Goal: Information Seeking & Learning: Learn about a topic

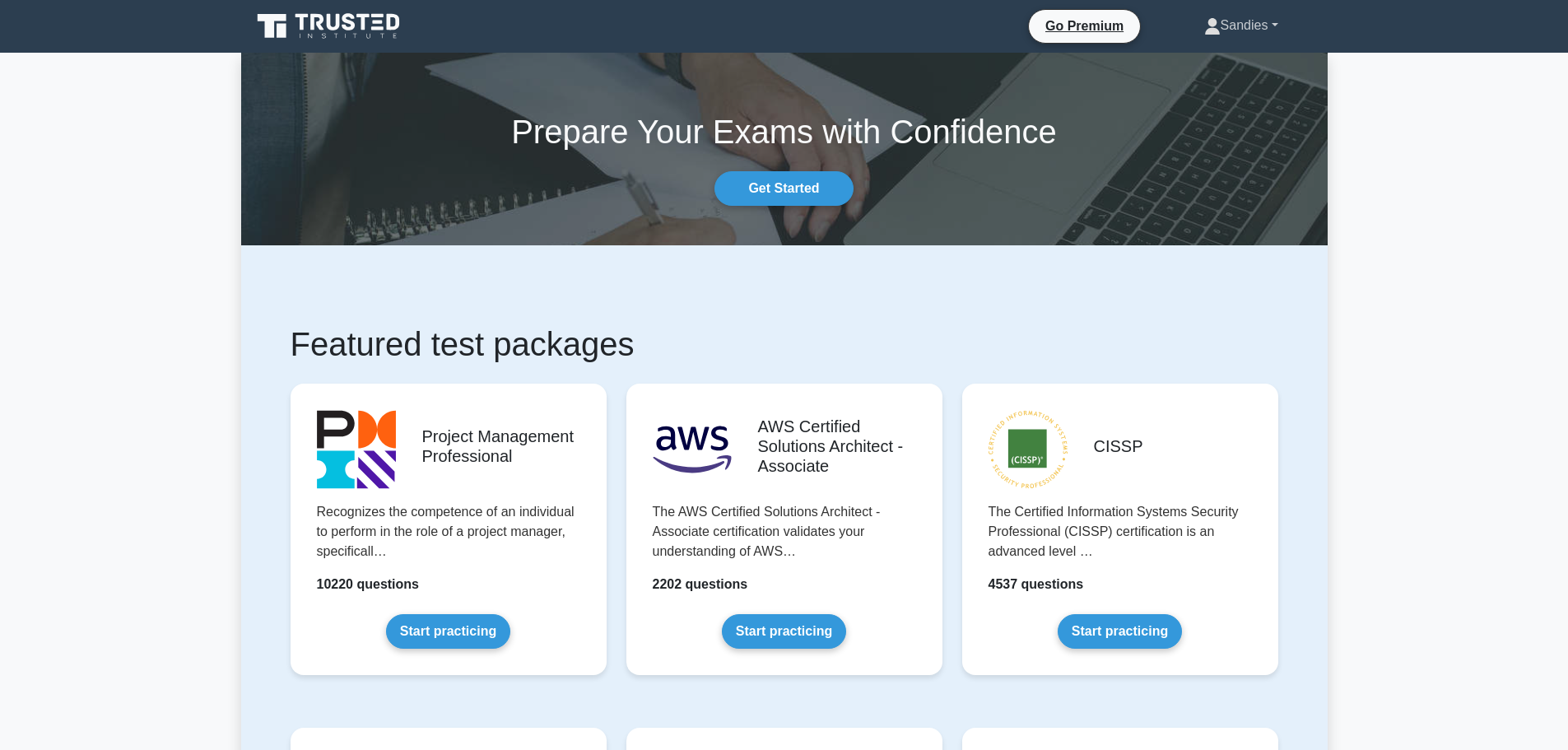
click at [1262, 31] on link "Sandies" at bounding box center [1242, 25] width 153 height 33
click at [1213, 67] on link "Profile" at bounding box center [1230, 65] width 130 height 26
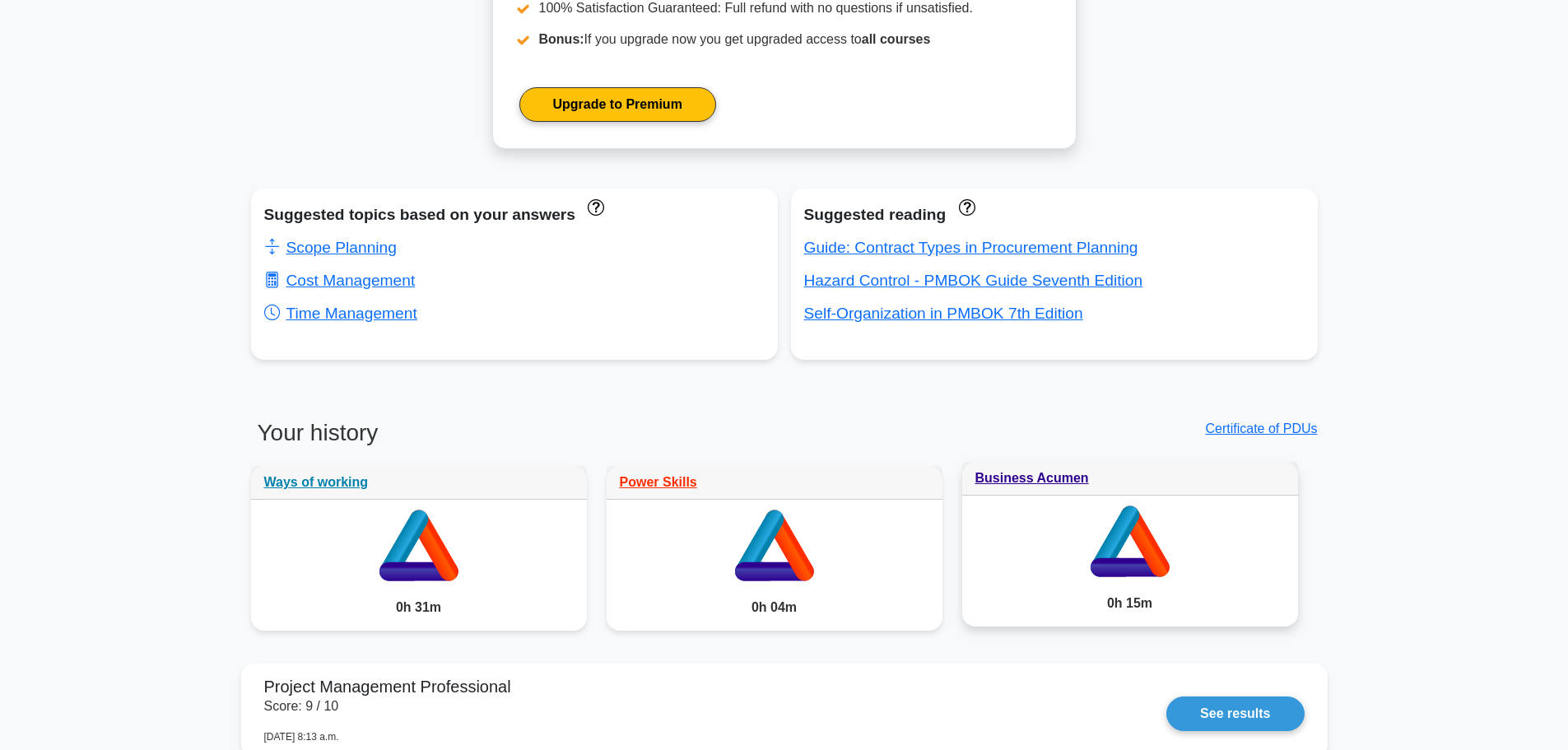
scroll to position [988, 0]
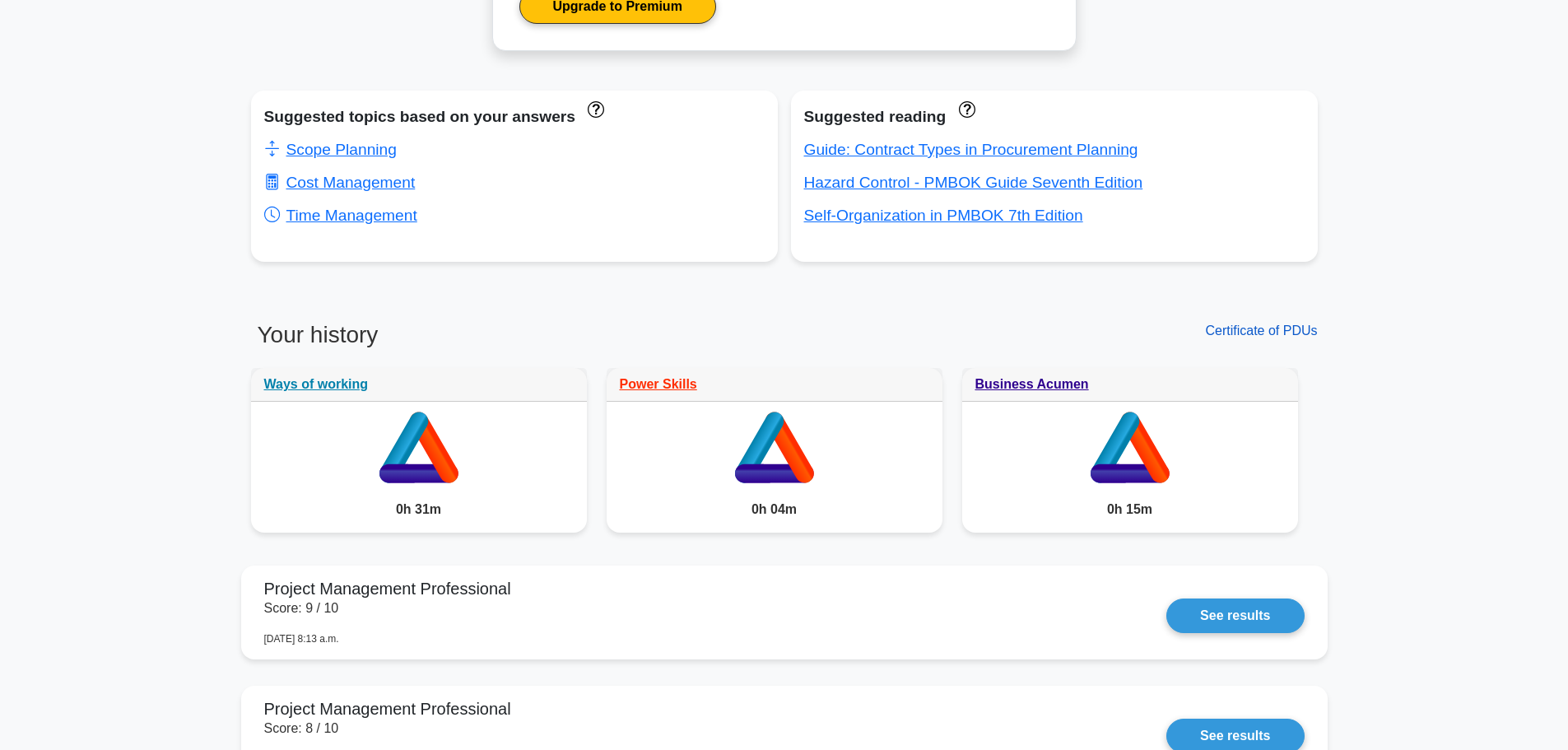
click at [1281, 326] on link "Certificate of PDUs" at bounding box center [1261, 331] width 112 height 14
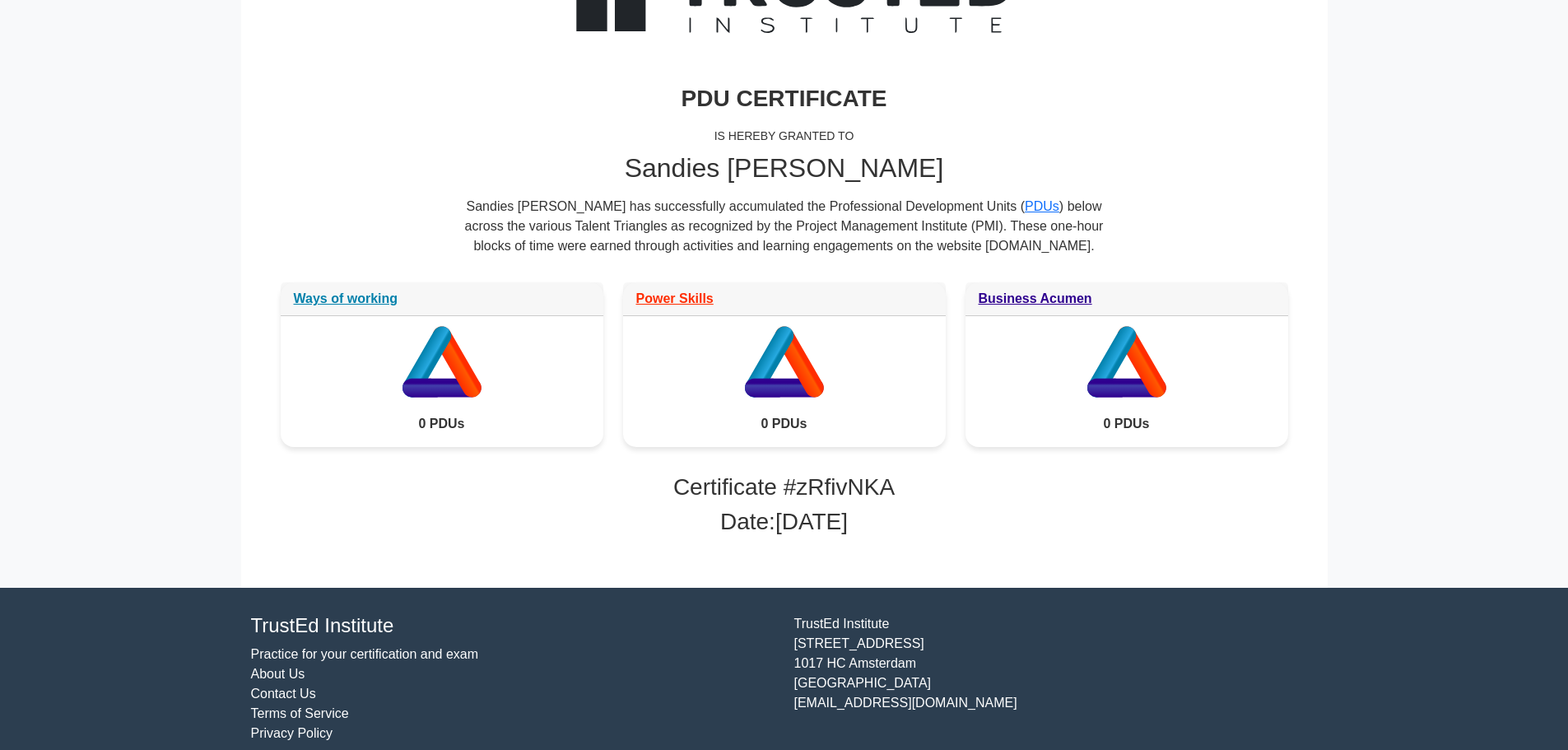
scroll to position [208, 0]
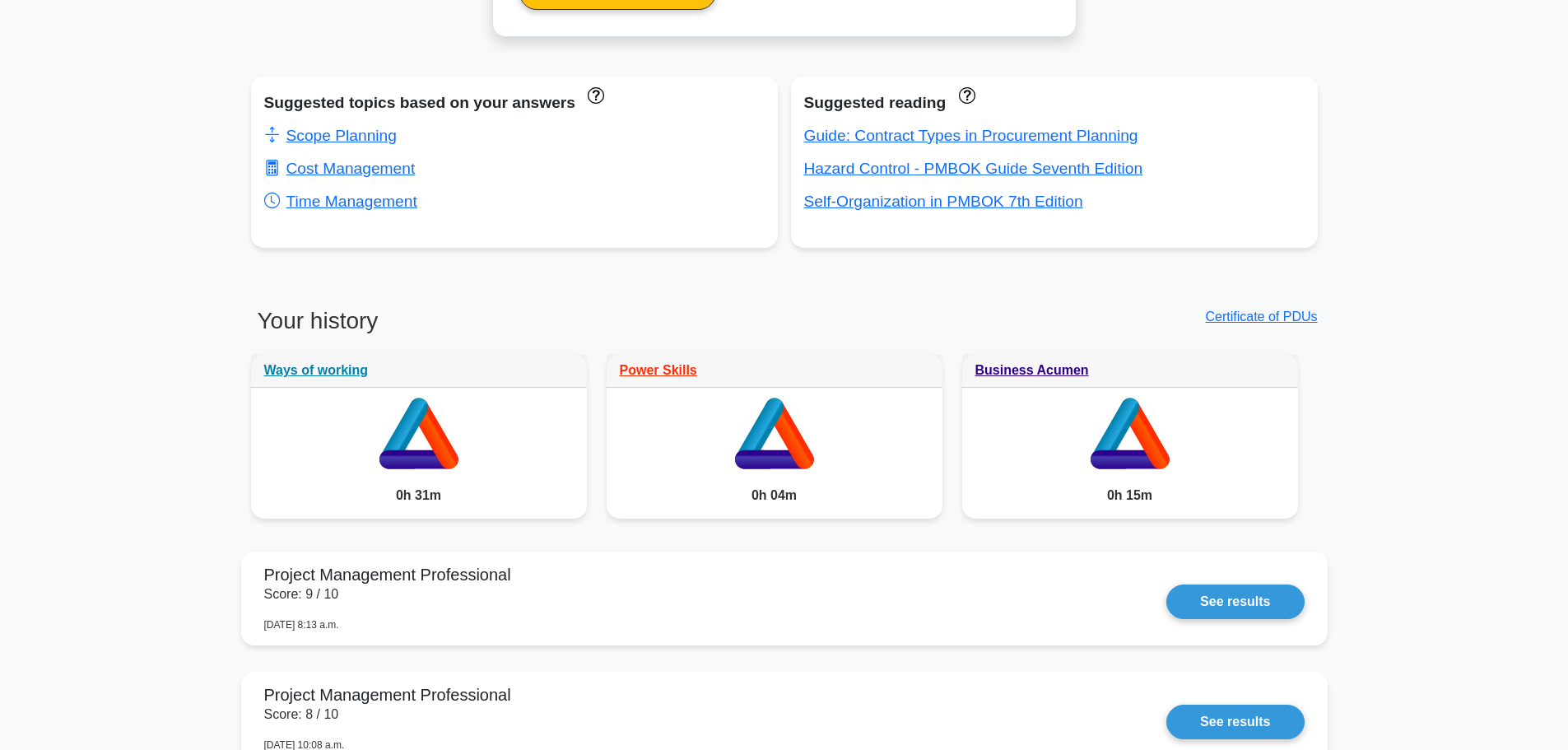
scroll to position [1001, 0]
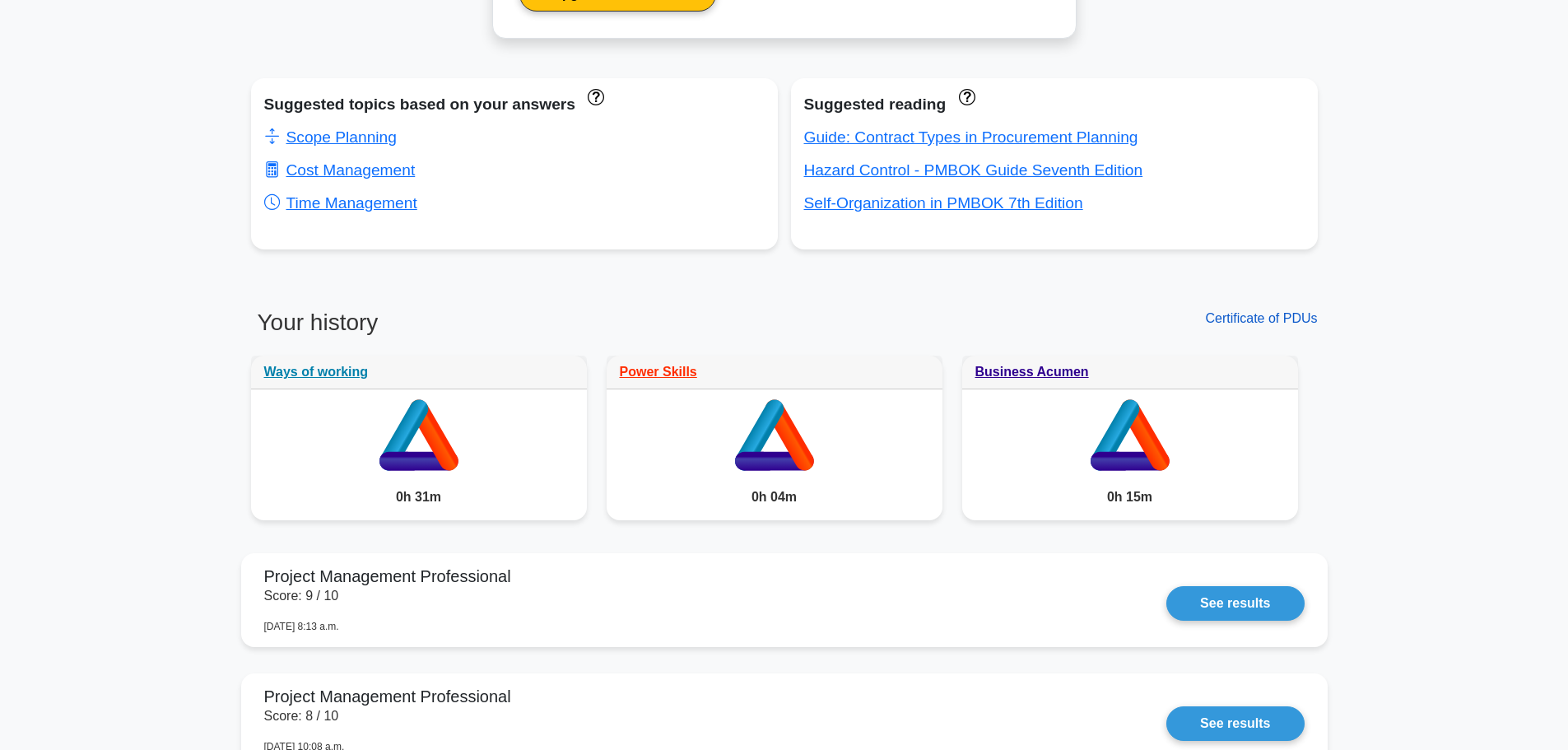
click at [1273, 324] on link "Certificate of PDUs" at bounding box center [1261, 318] width 112 height 14
click at [1257, 319] on link "Certificate of PDUs" at bounding box center [1261, 318] width 112 height 14
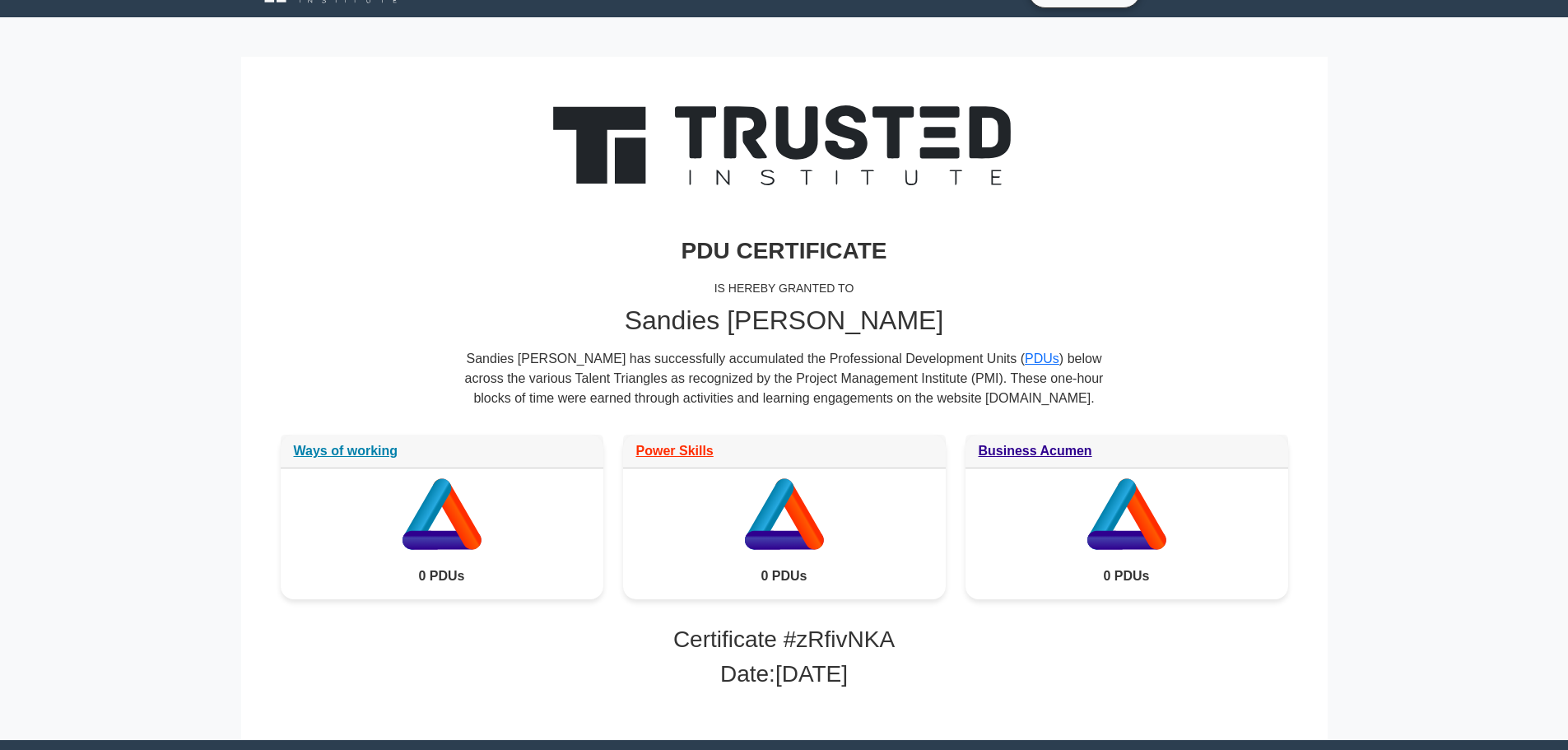
scroll to position [82, 0]
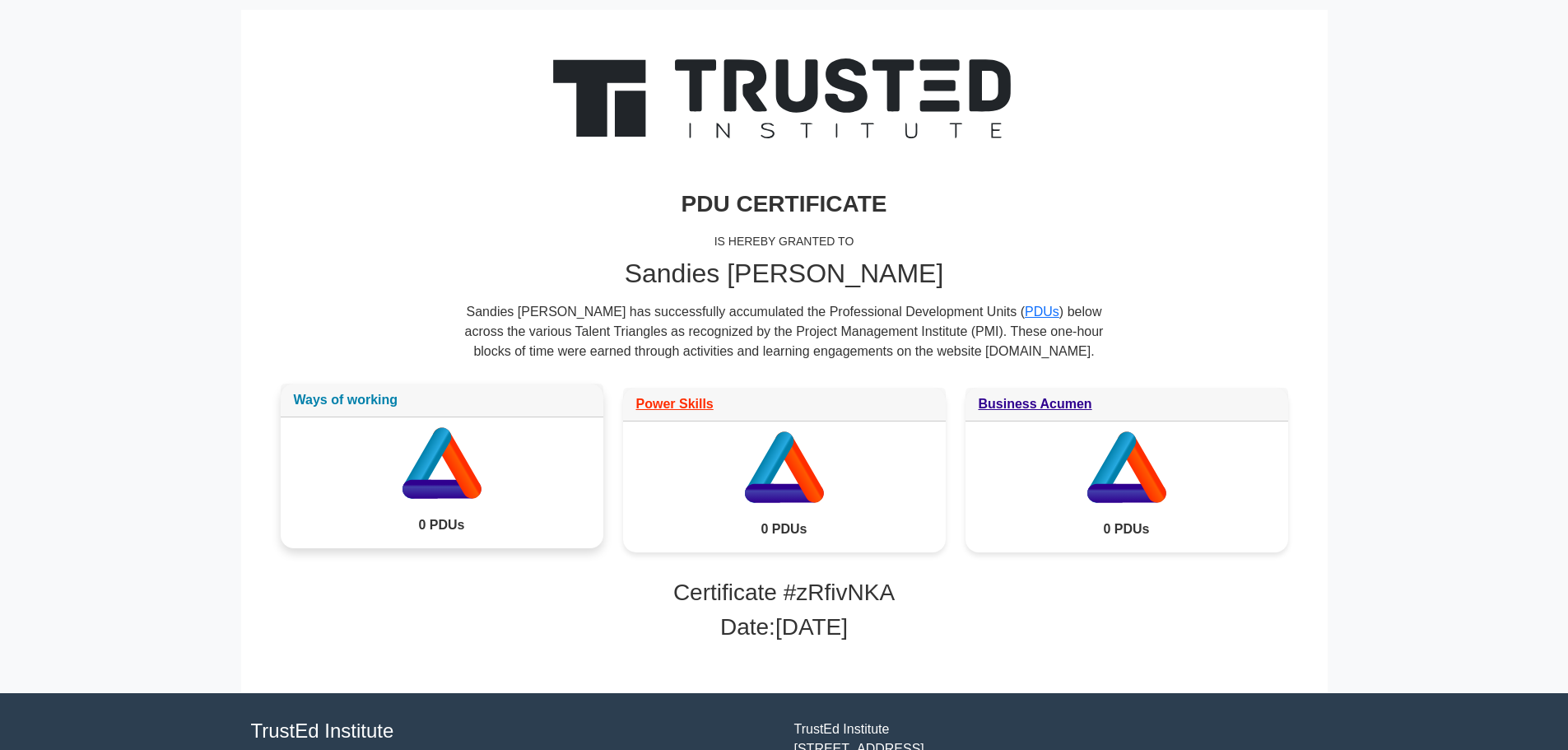
click at [359, 402] on link "Ways of working" at bounding box center [346, 400] width 105 height 14
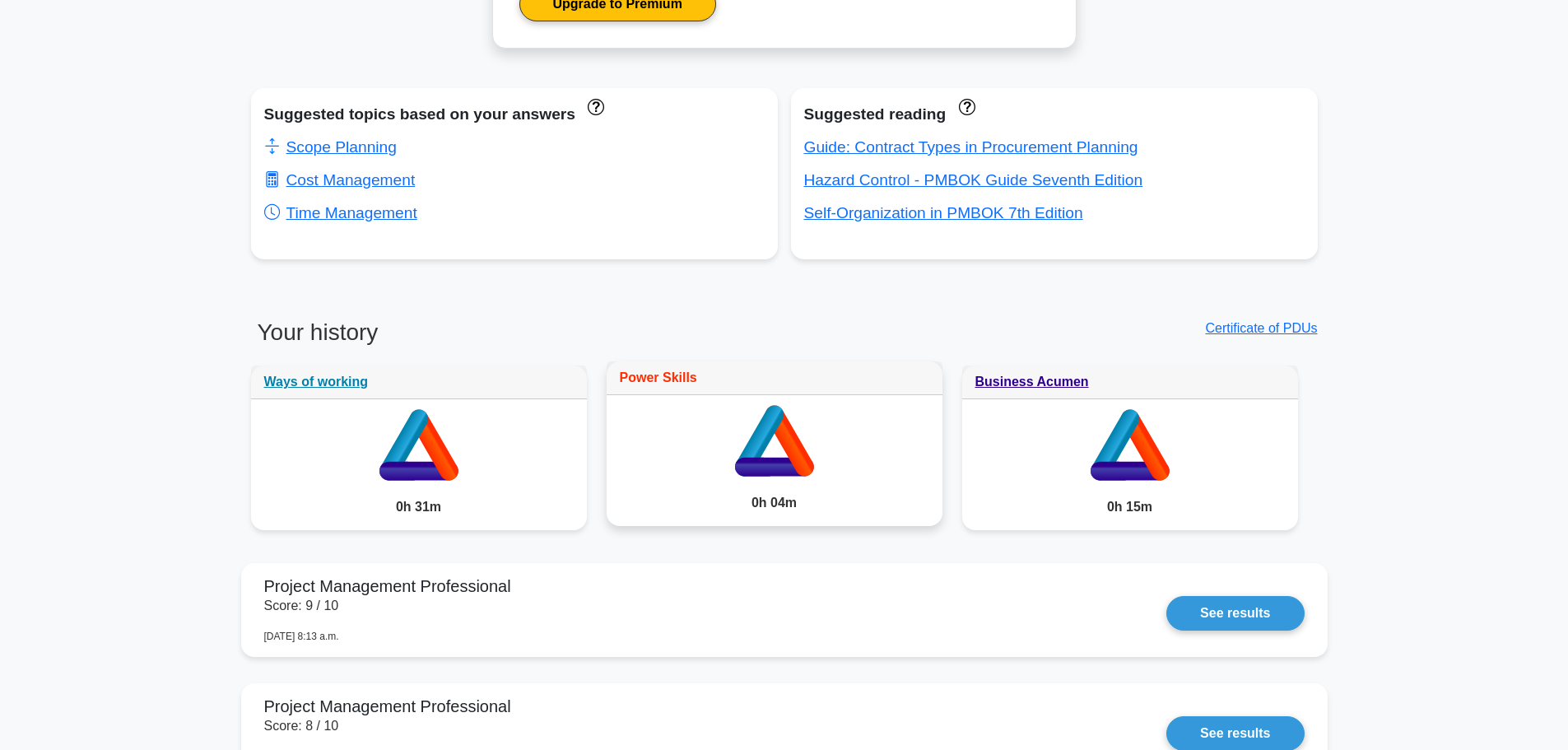
click at [669, 380] on link "Power Skills" at bounding box center [658, 378] width 78 height 14
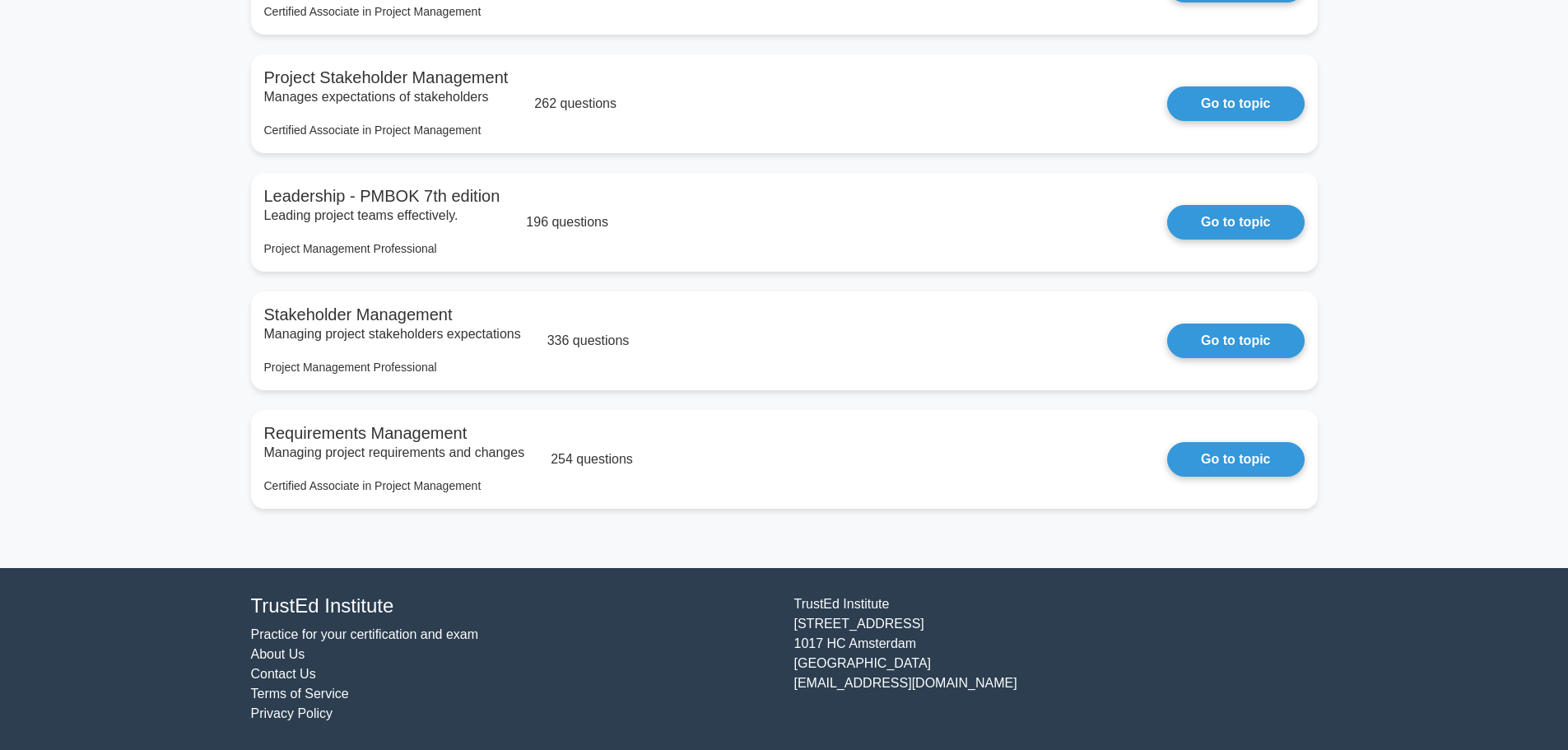
scroll to position [2422, 0]
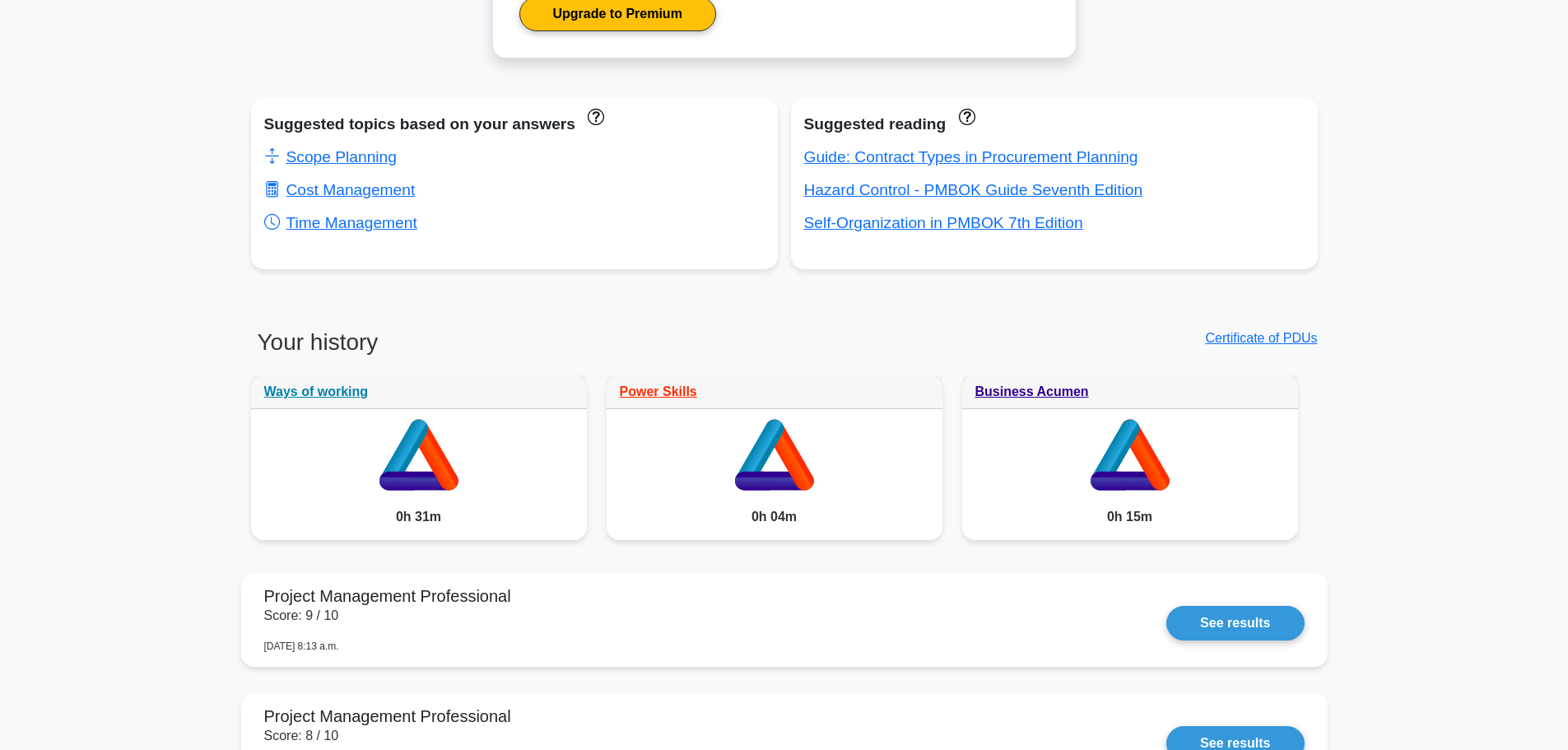
click at [1058, 392] on link "Business Acumen" at bounding box center [1032, 392] width 113 height 14
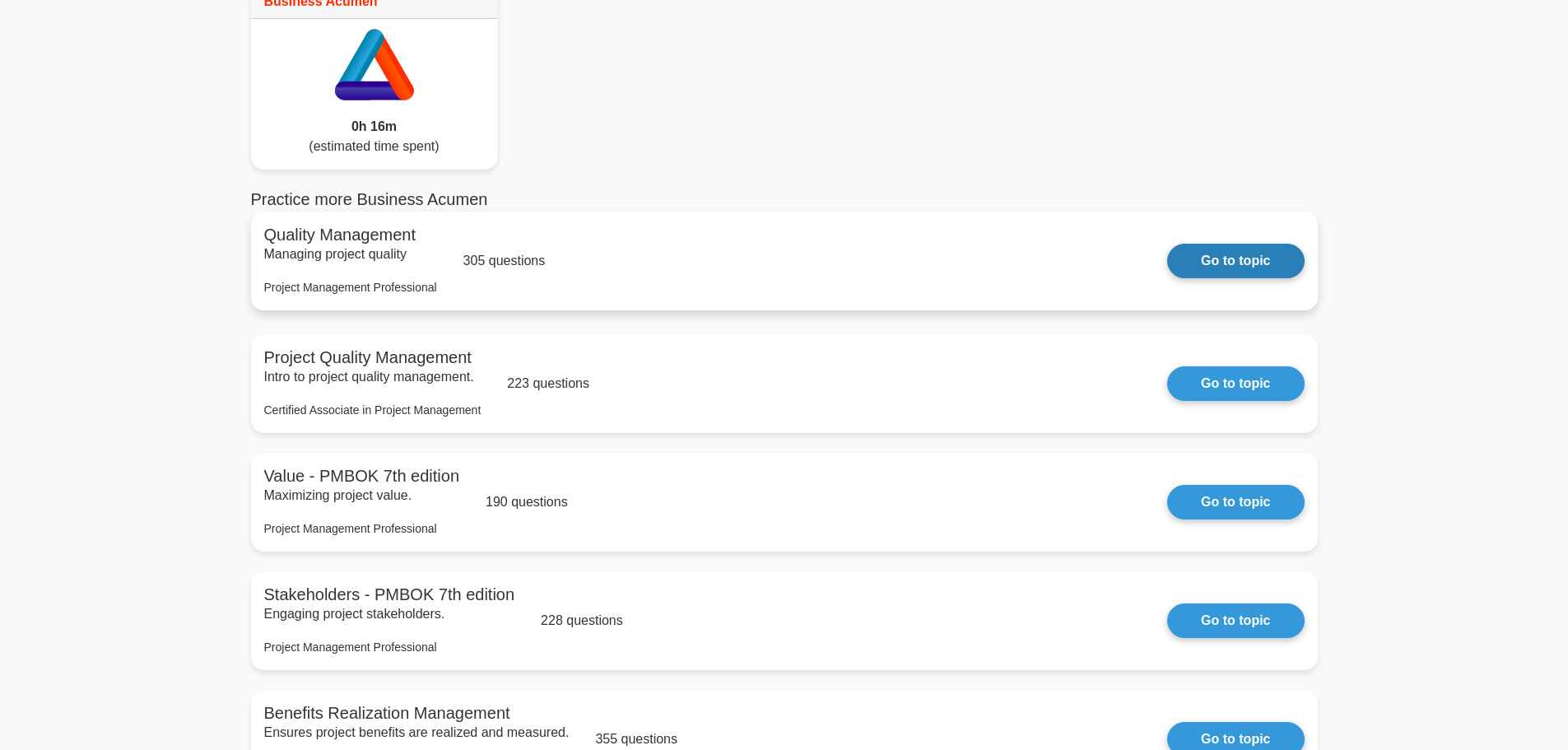
scroll to position [82, 0]
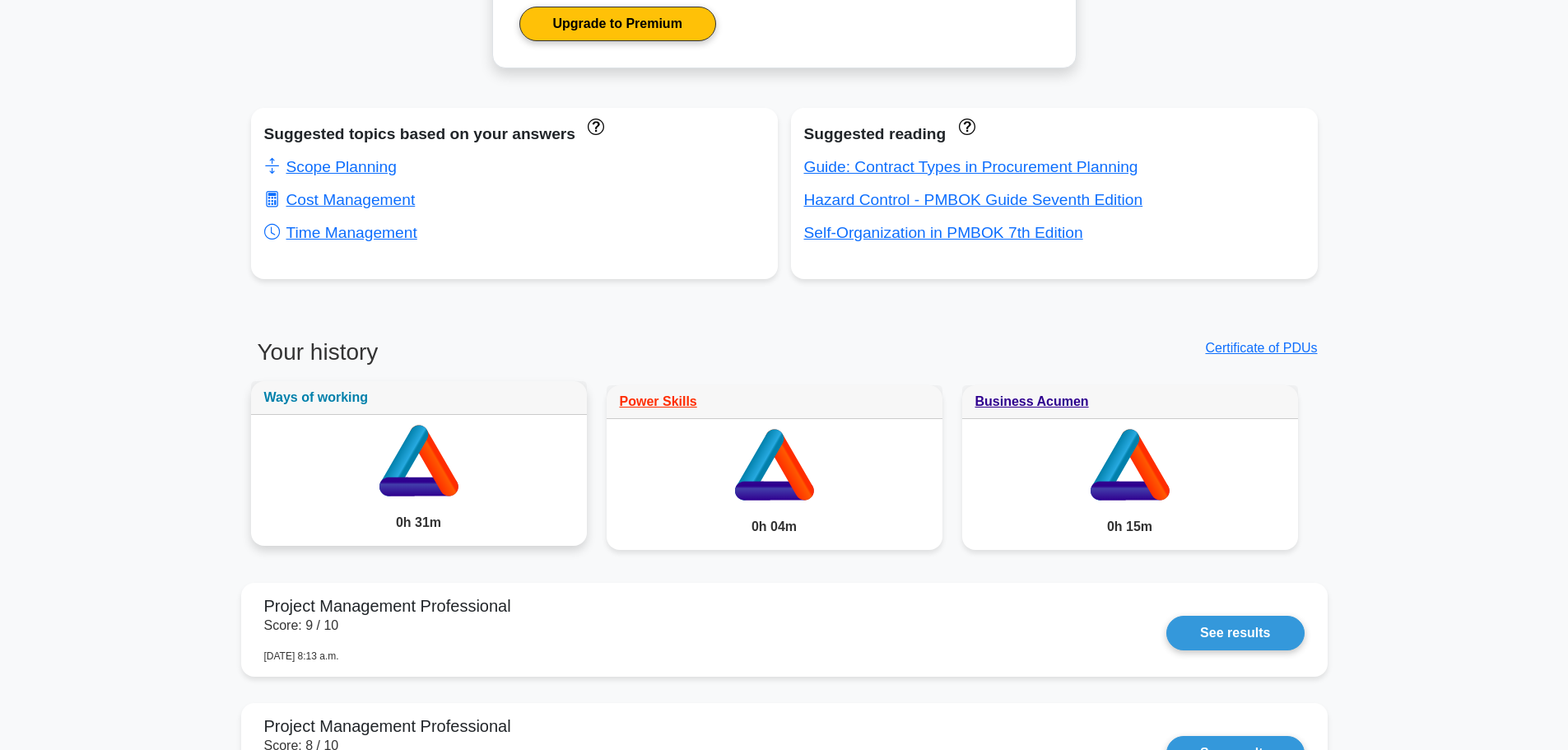
click at [336, 401] on link "Ways of working" at bounding box center [316, 398] width 105 height 14
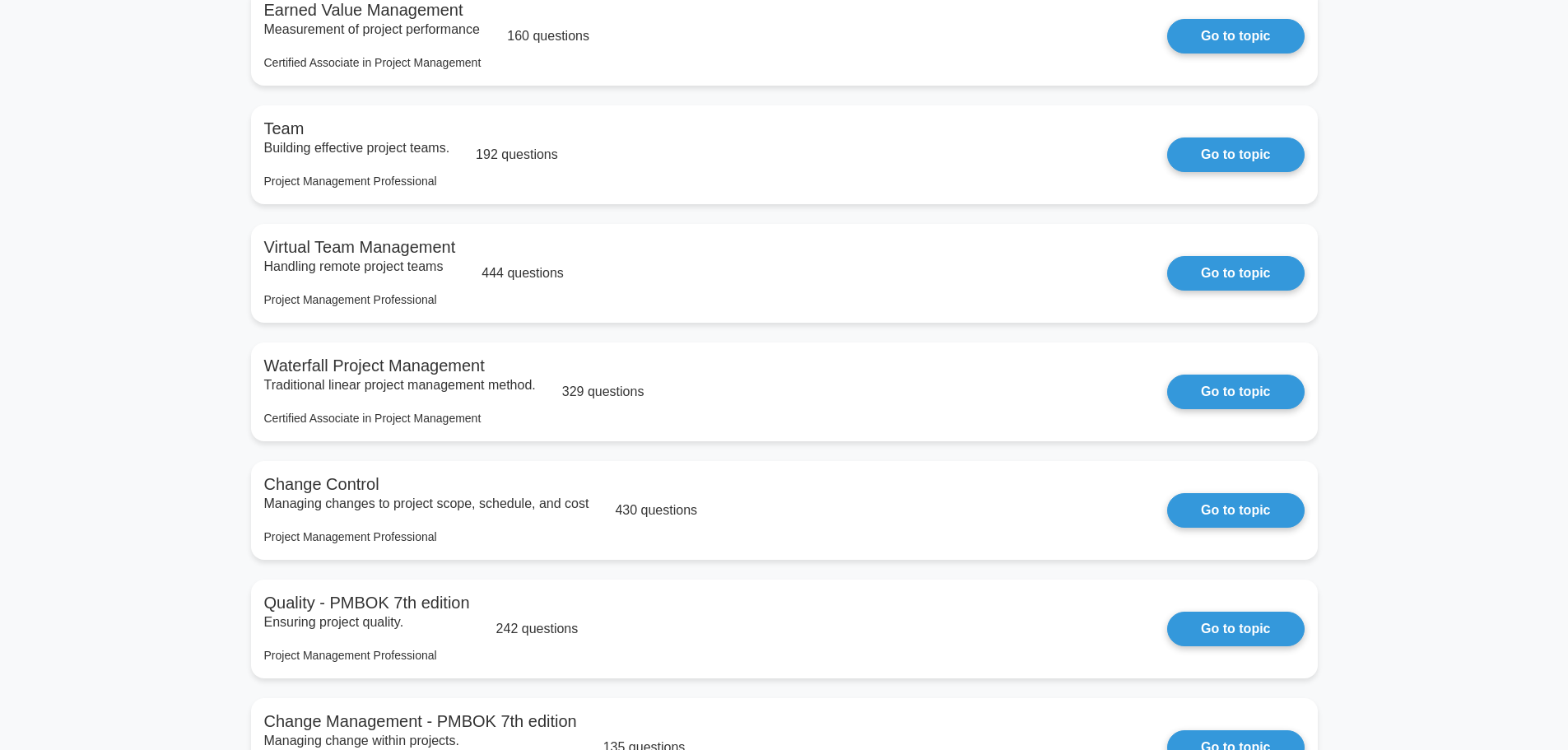
scroll to position [1894, 0]
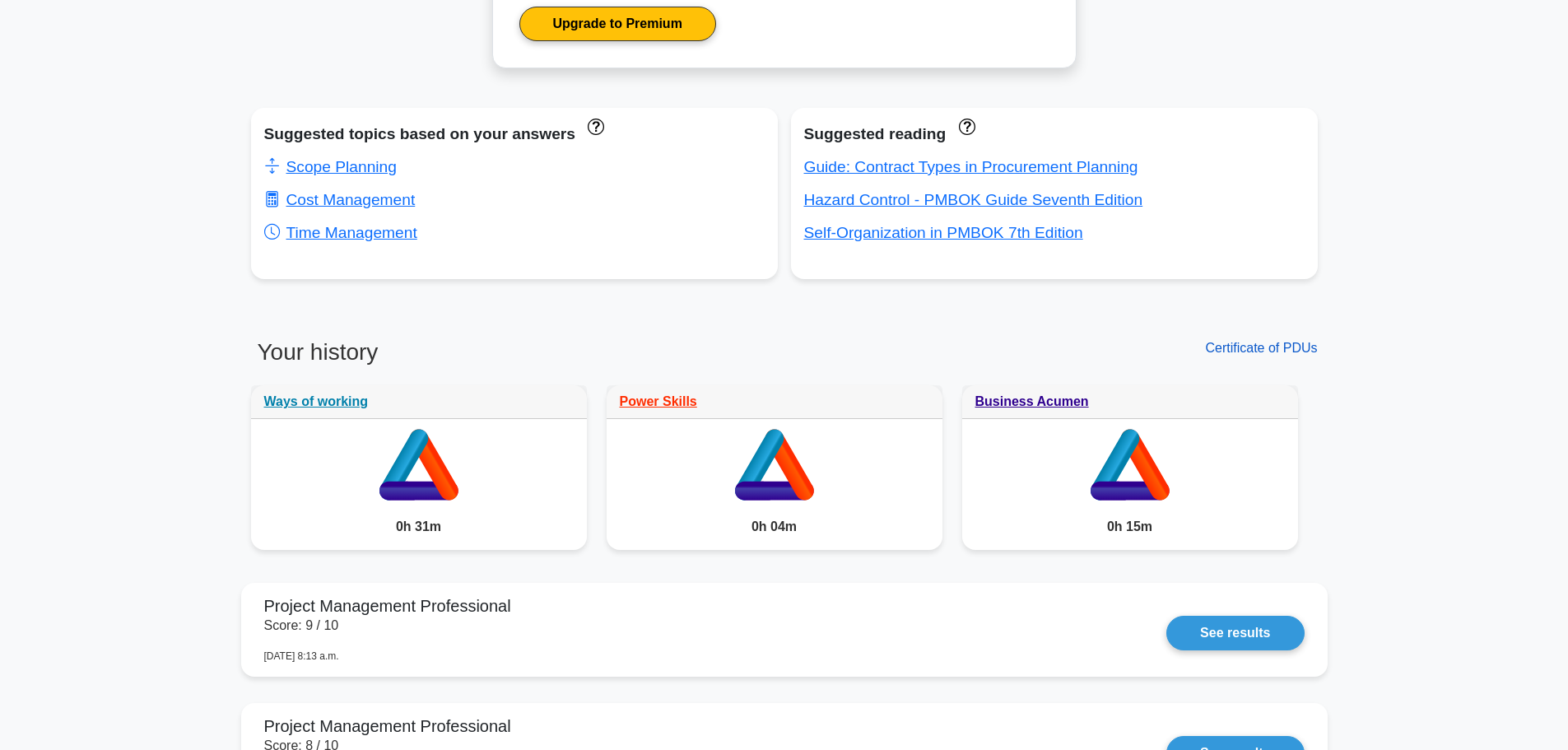
click at [1250, 346] on link "Certificate of PDUs" at bounding box center [1261, 348] width 112 height 14
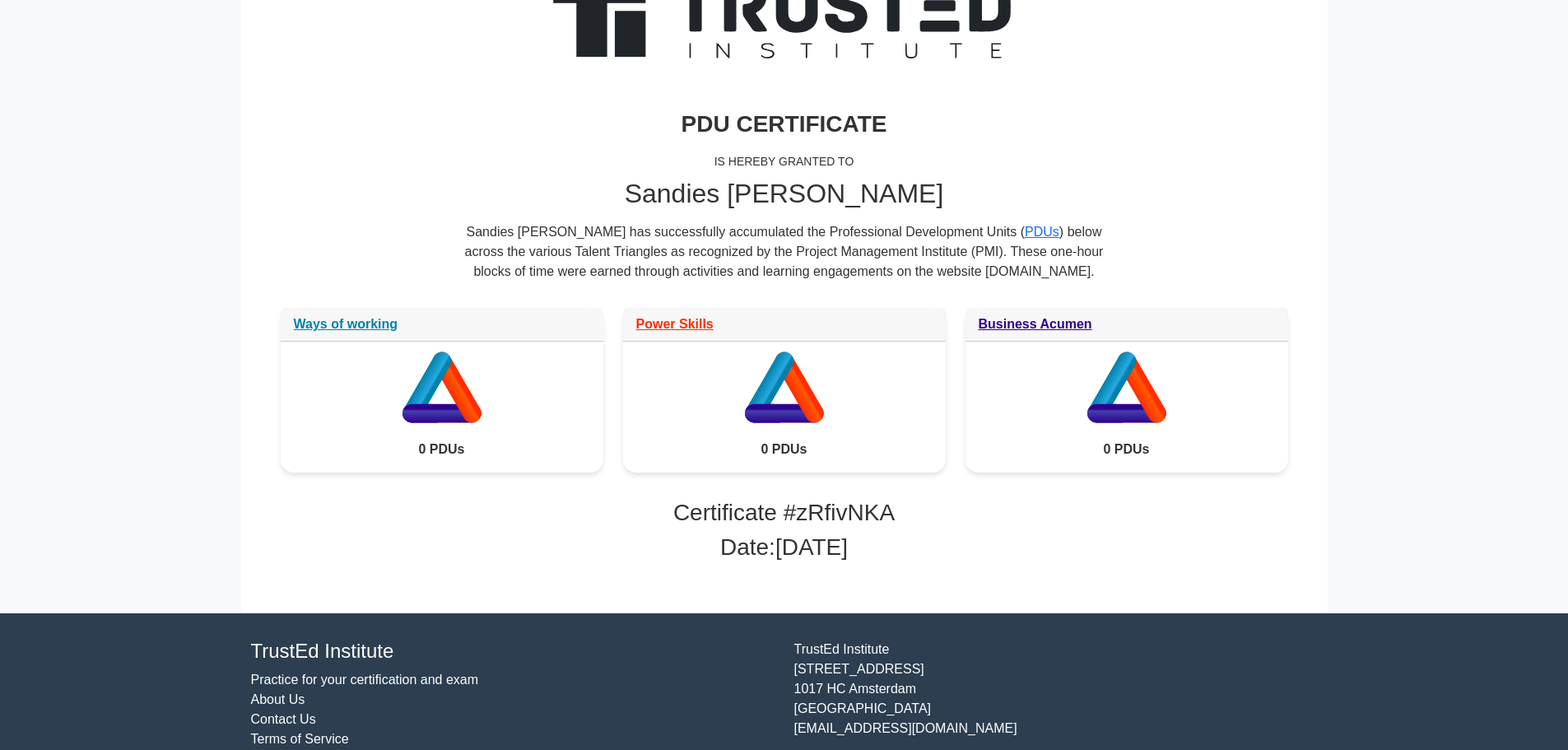
scroll to position [165, 0]
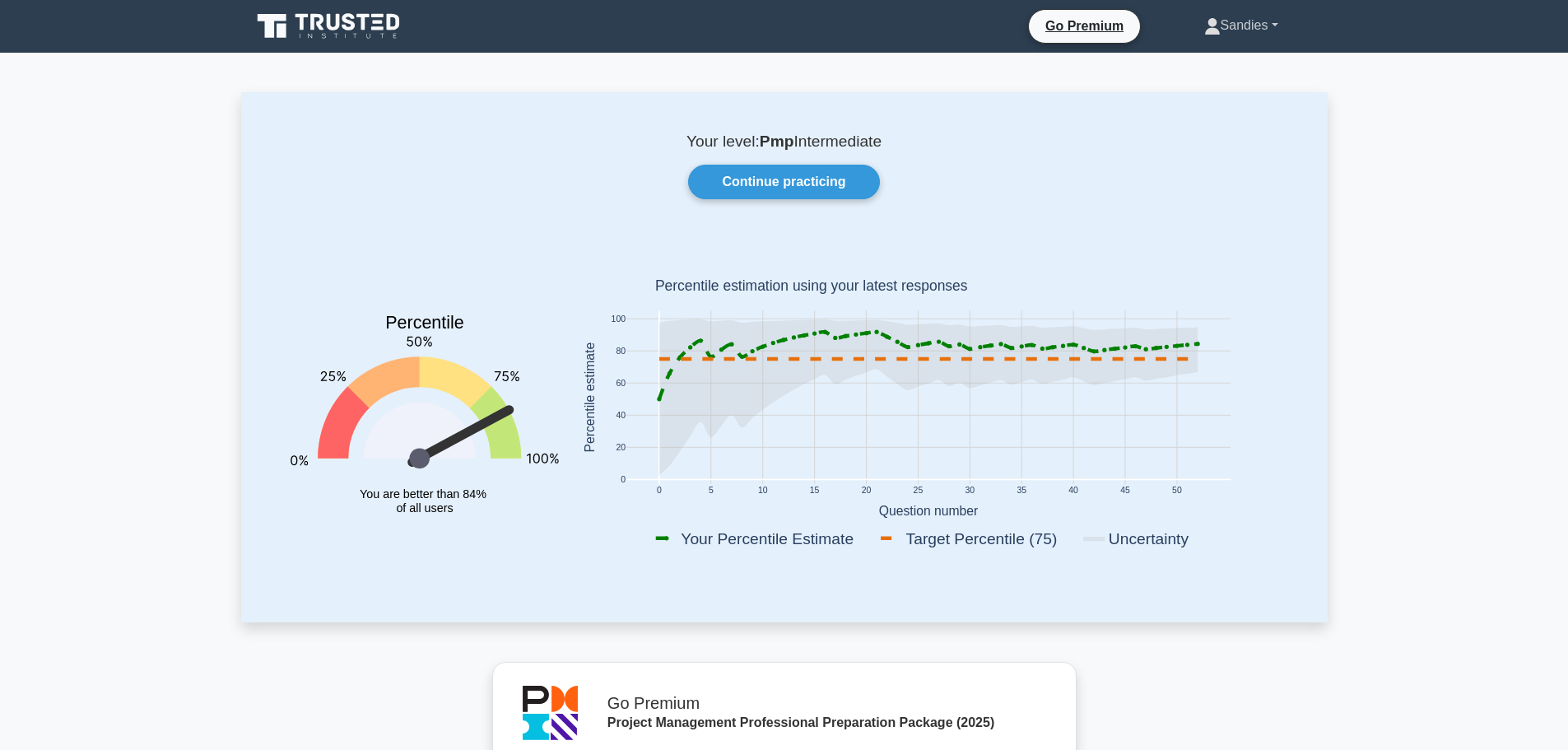
click at [1238, 24] on link "Sandies" at bounding box center [1242, 25] width 153 height 33
click at [1225, 63] on link "Profile" at bounding box center [1230, 65] width 130 height 26
